Goal: Find specific page/section: Find specific page/section

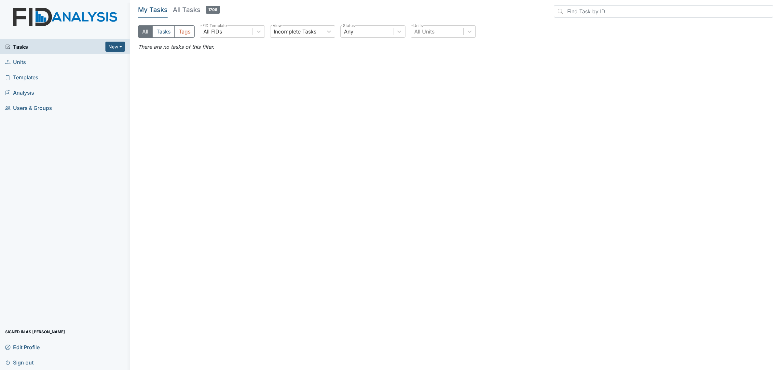
drag, startPoint x: 47, startPoint y: 64, endPoint x: 60, endPoint y: 67, distance: 12.9
click at [47, 64] on link "Units" at bounding box center [65, 61] width 130 height 15
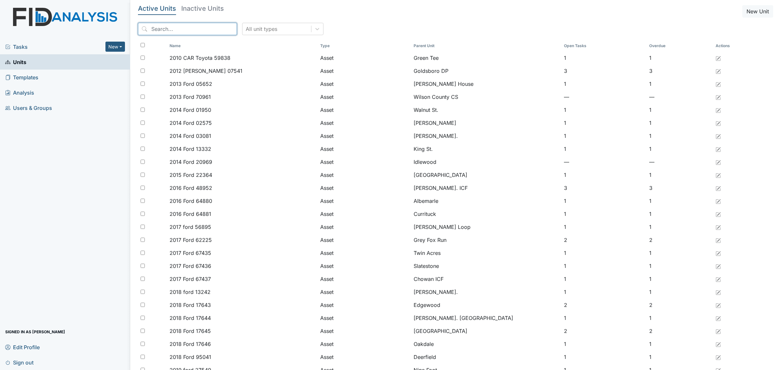
click at [203, 31] on input "search" at bounding box center [187, 29] width 99 height 12
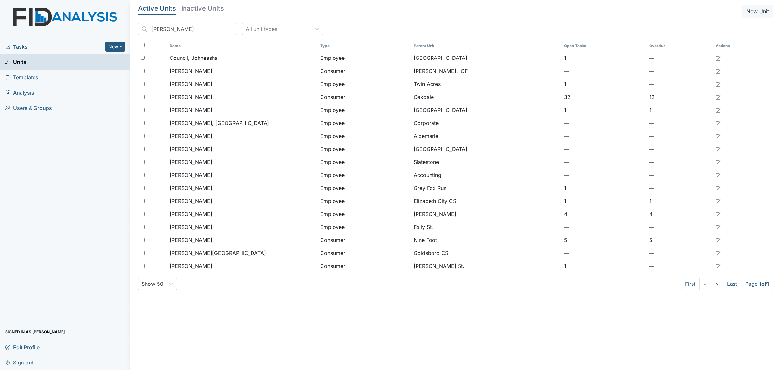
click at [207, 12] on h5 "Inactive Units" at bounding box center [202, 8] width 43 height 7
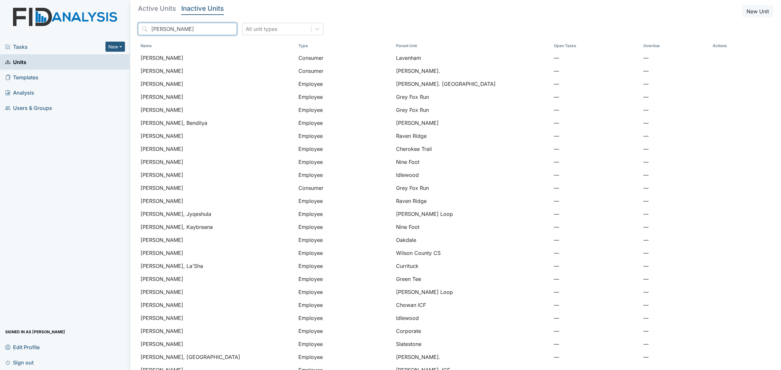
click at [193, 29] on input "[PERSON_NAME]" at bounding box center [187, 29] width 99 height 12
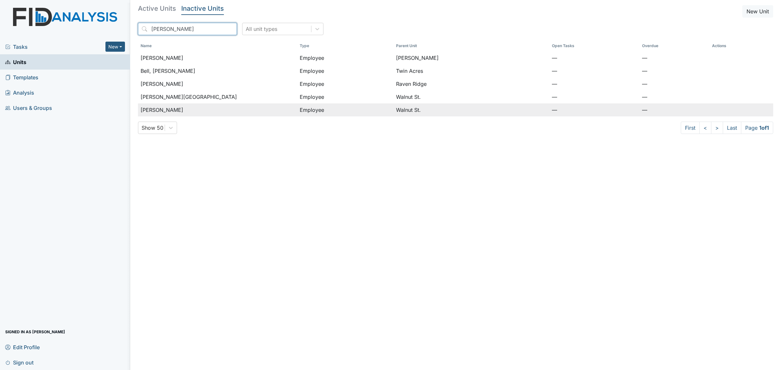
type input "[PERSON_NAME]"
click at [176, 108] on span "[PERSON_NAME]" at bounding box center [162, 110] width 43 height 8
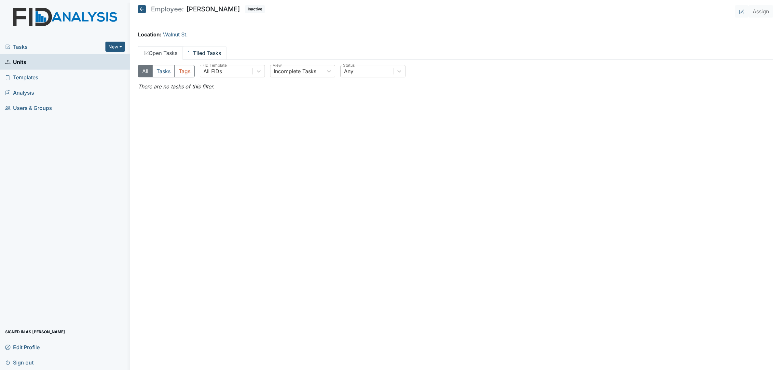
click at [210, 56] on link "Filed Tasks" at bounding box center [205, 53] width 44 height 14
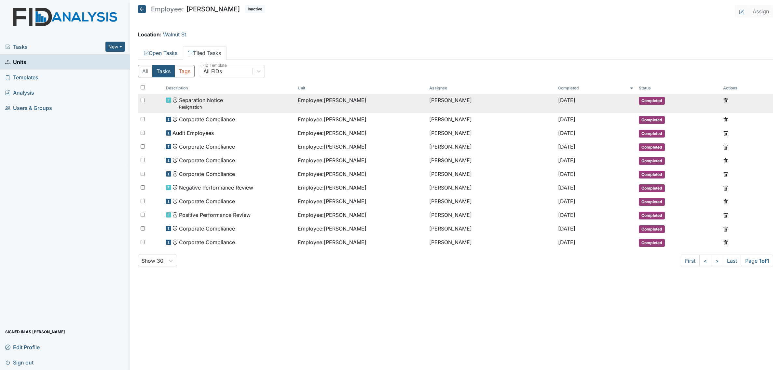
click at [219, 102] on span "Separation Notice Resignation" at bounding box center [201, 103] width 44 height 14
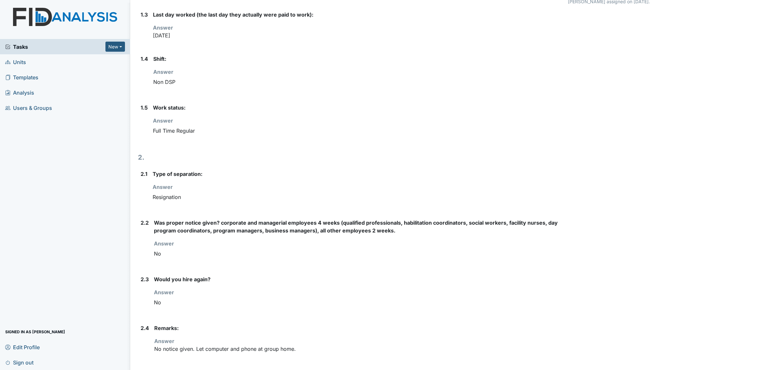
scroll to position [200, 0]
